Goal: Find contact information: Find contact information

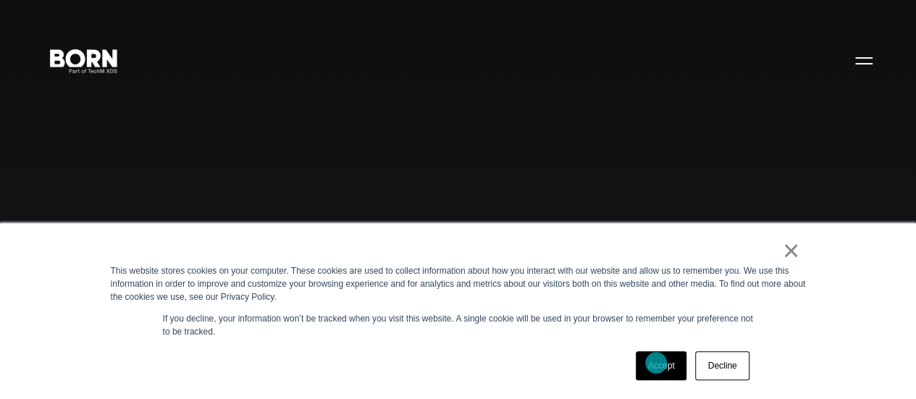
click at [656, 363] on link "Accept" at bounding box center [661, 365] width 51 height 29
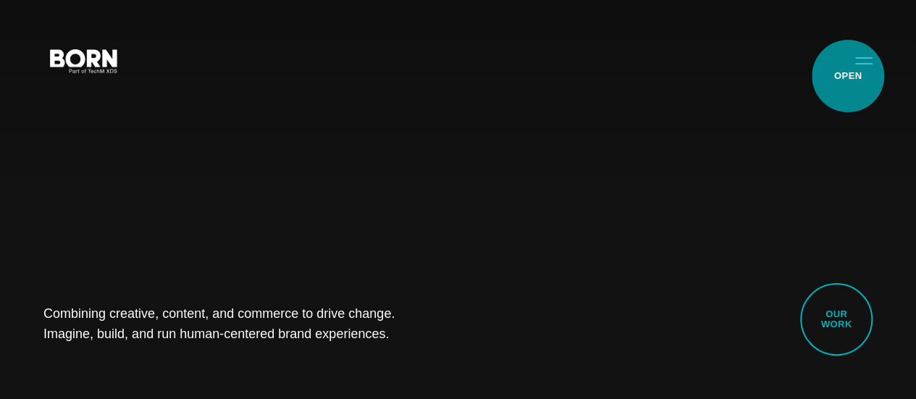
click at [848, 75] on button "Primary Menu" at bounding box center [863, 60] width 35 height 30
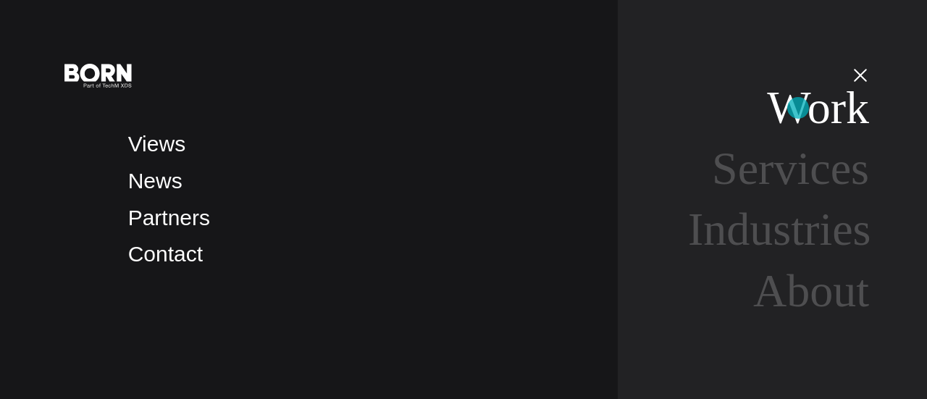
click at [798, 108] on link "Work" at bounding box center [818, 107] width 102 height 51
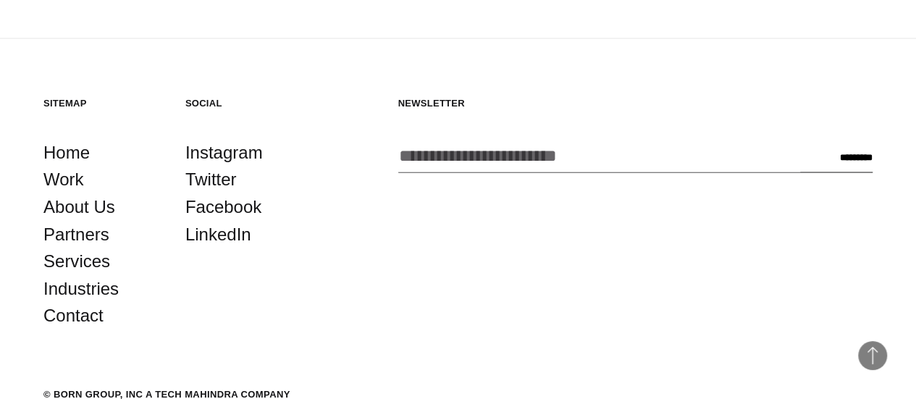
scroll to position [4054, 0]
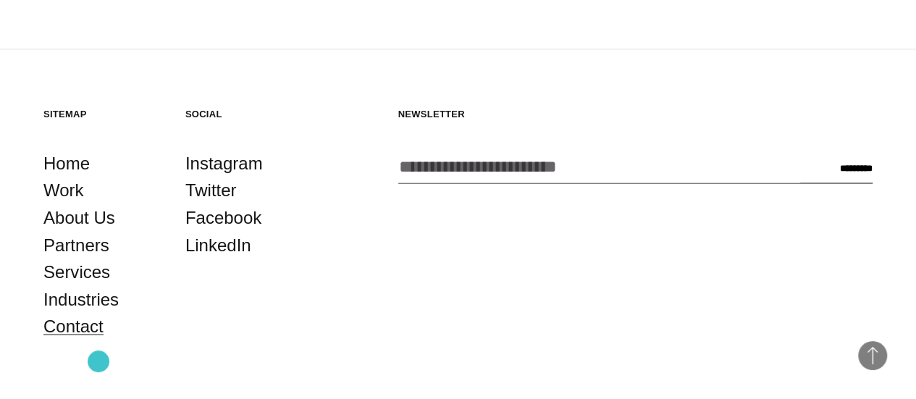
click at [98, 340] on link "Contact" at bounding box center [73, 326] width 60 height 28
